Goal: Information Seeking & Learning: Learn about a topic

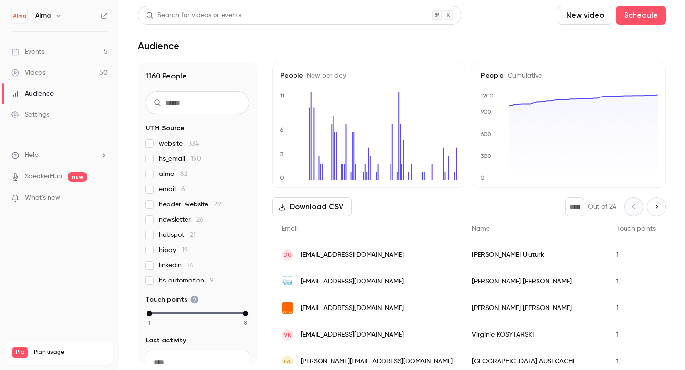
click at [63, 59] on link "Events 5" at bounding box center [59, 51] width 119 height 21
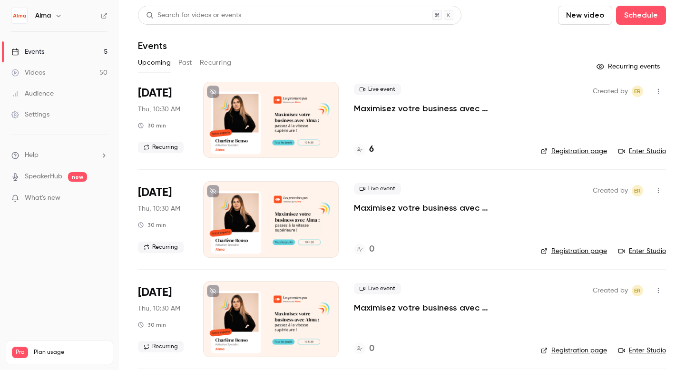
click at [186, 60] on button "Past" at bounding box center [185, 62] width 14 height 15
click at [212, 61] on button "Recurring" at bounding box center [216, 62] width 32 height 15
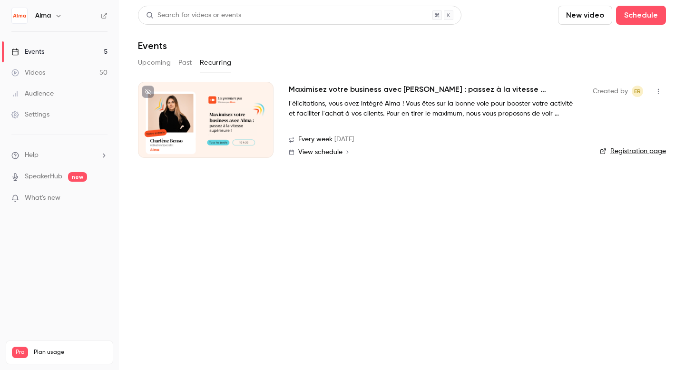
click at [154, 66] on button "Upcoming" at bounding box center [154, 62] width 33 height 15
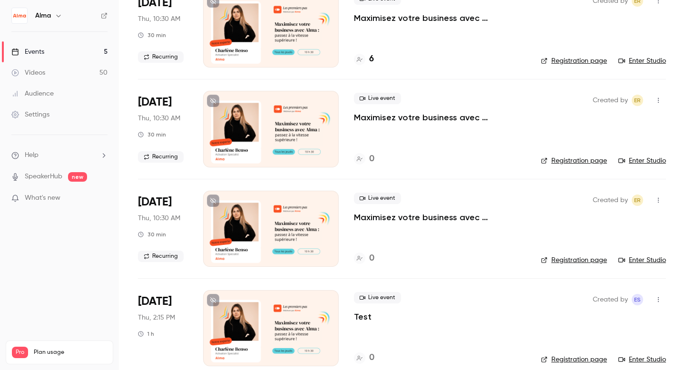
scroll to position [203, 0]
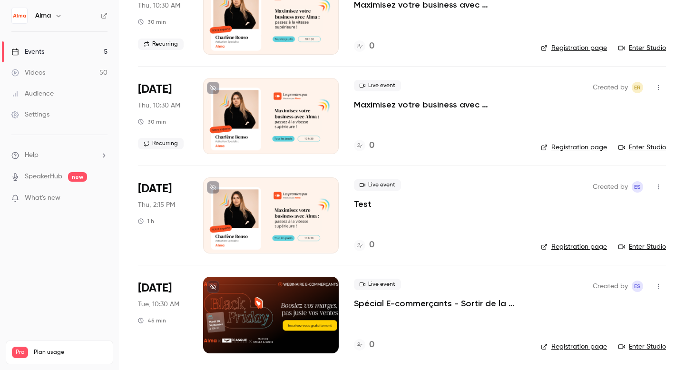
click at [161, 306] on span "Tue, 10:30 AM" at bounding box center [158, 305] width 41 height 10
click at [380, 311] on div "Live event Spécial E-commerçants - Sortir de la guerre des prix et préserver vo…" at bounding box center [440, 315] width 172 height 76
click at [381, 304] on p "Spécial E-commerçants - Sortir de la guerre des prix et préserver vos marges pe…" at bounding box center [440, 303] width 172 height 11
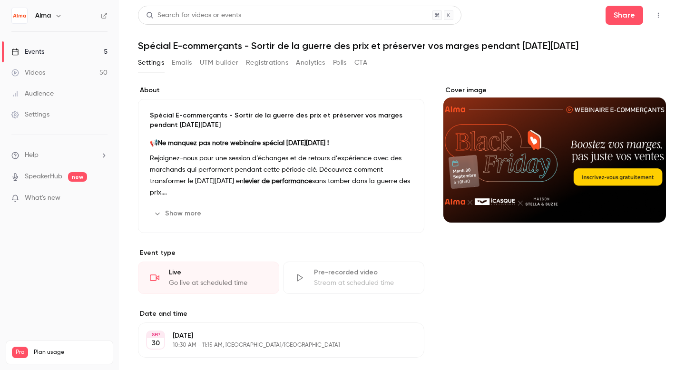
click at [175, 215] on button "Show more" at bounding box center [178, 213] width 57 height 15
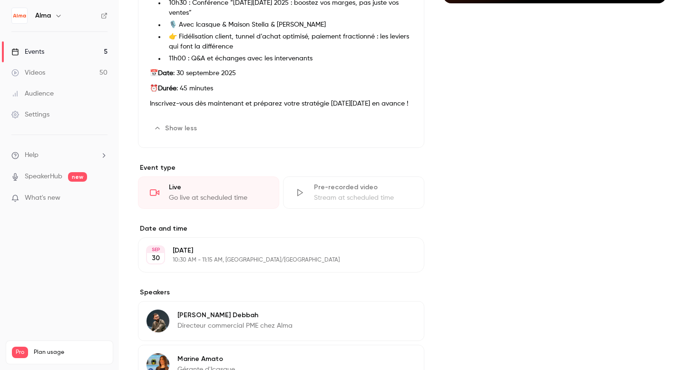
scroll to position [281, 0]
